Goal: Task Accomplishment & Management: Use online tool/utility

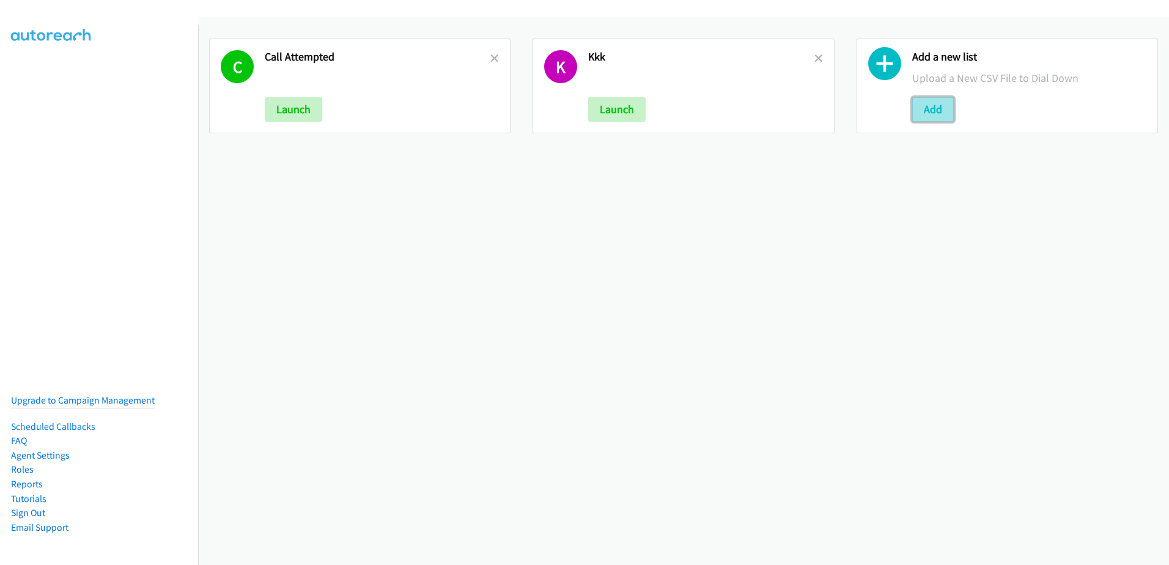
click at [933, 99] on button "Add" at bounding box center [933, 109] width 42 height 24
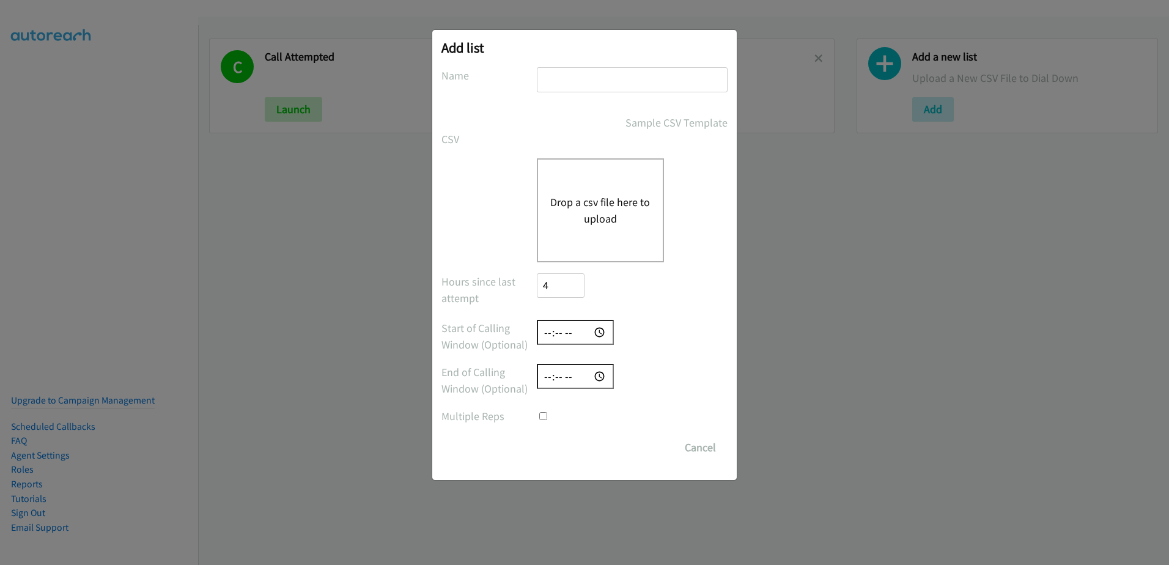
click at [606, 81] on input "text" at bounding box center [632, 79] width 191 height 25
type input "new leads"
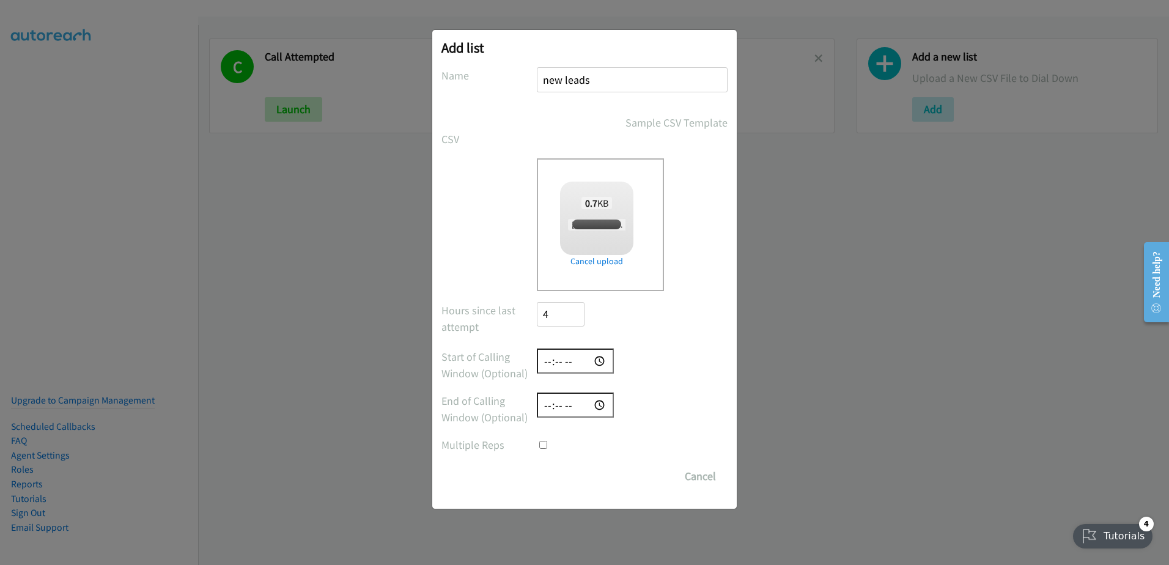
checkbox input "true"
drag, startPoint x: 562, startPoint y: 487, endPoint x: 576, endPoint y: 484, distance: 14.3
click at [563, 487] on input "Save List" at bounding box center [569, 476] width 64 height 24
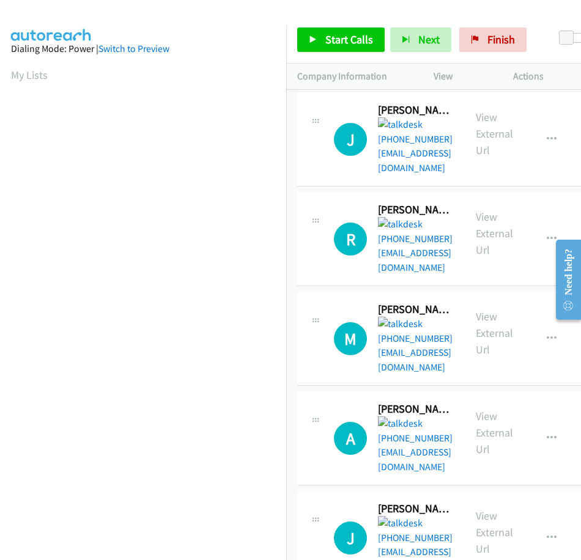
click at [229, 20] on div at bounding box center [285, 23] width 570 height 47
click at [553, 234] on icon "button" at bounding box center [552, 239] width 10 height 10
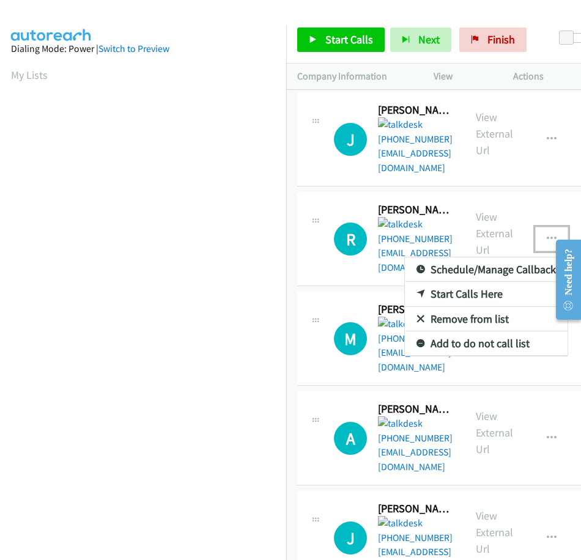
click at [462, 307] on link "Remove from list" at bounding box center [486, 319] width 163 height 24
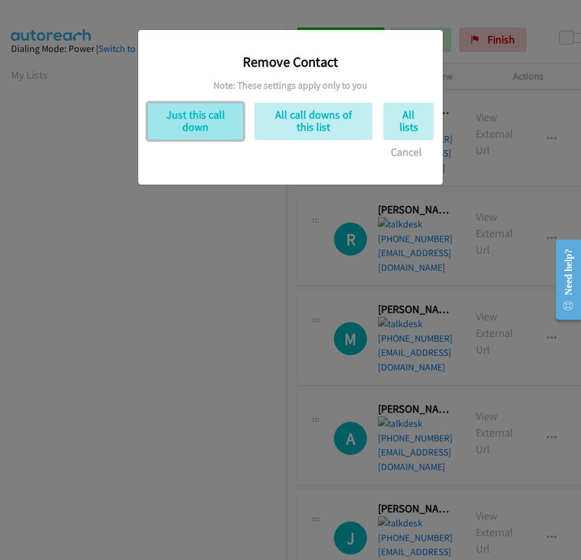
click at [167, 120] on button "Just this call down" at bounding box center [195, 121] width 96 height 37
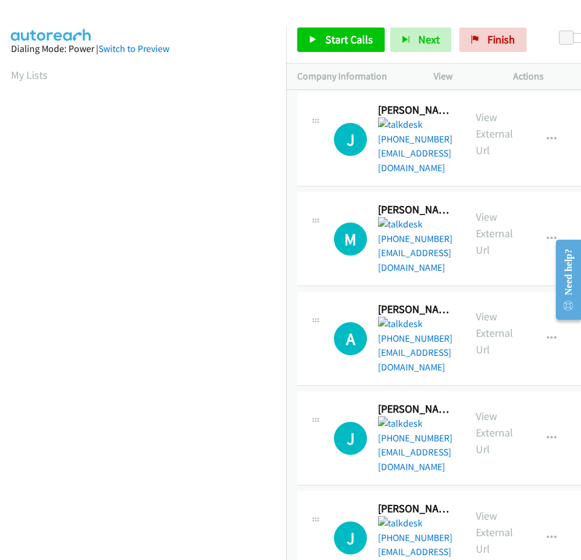
click at [243, 18] on div at bounding box center [285, 23] width 570 height 47
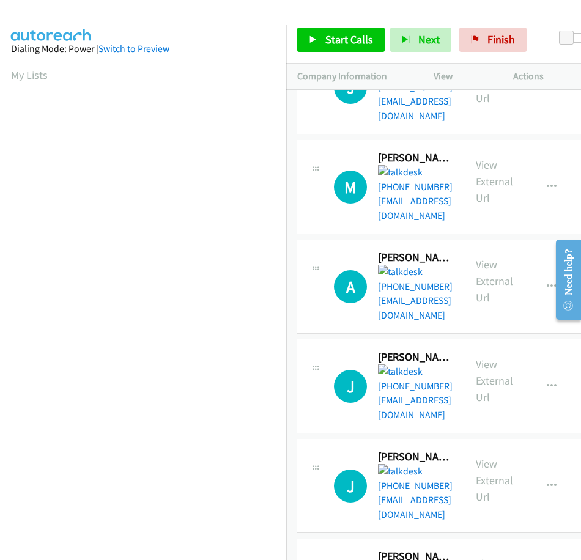
scroll to position [122, 0]
